Goal: Find specific page/section: Find specific page/section

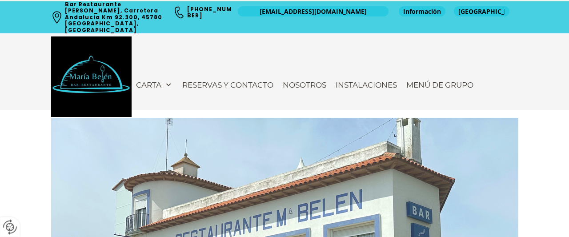
scroll to position [555, 0]
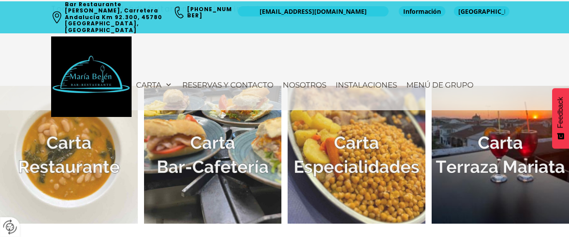
click at [224, 156] on img at bounding box center [213, 155] width 138 height 138
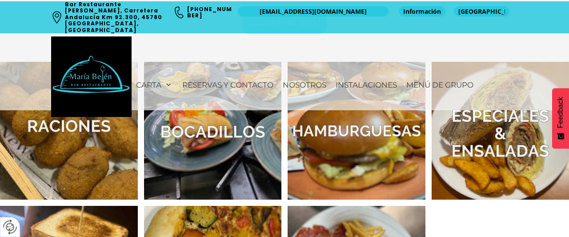
scroll to position [370, 0]
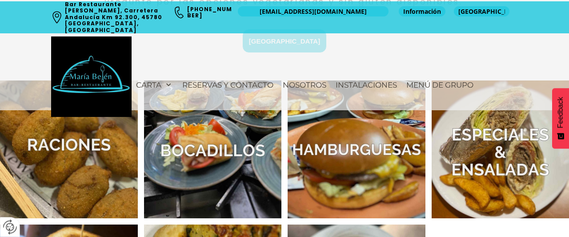
click at [225, 161] on img at bounding box center [213, 149] width 138 height 138
click at [334, 157] on img at bounding box center [357, 149] width 138 height 138
click at [491, 152] on img at bounding box center [501, 149] width 138 height 138
click at [198, 143] on img at bounding box center [213, 149] width 138 height 138
